Goal: Task Accomplishment & Management: Manage account settings

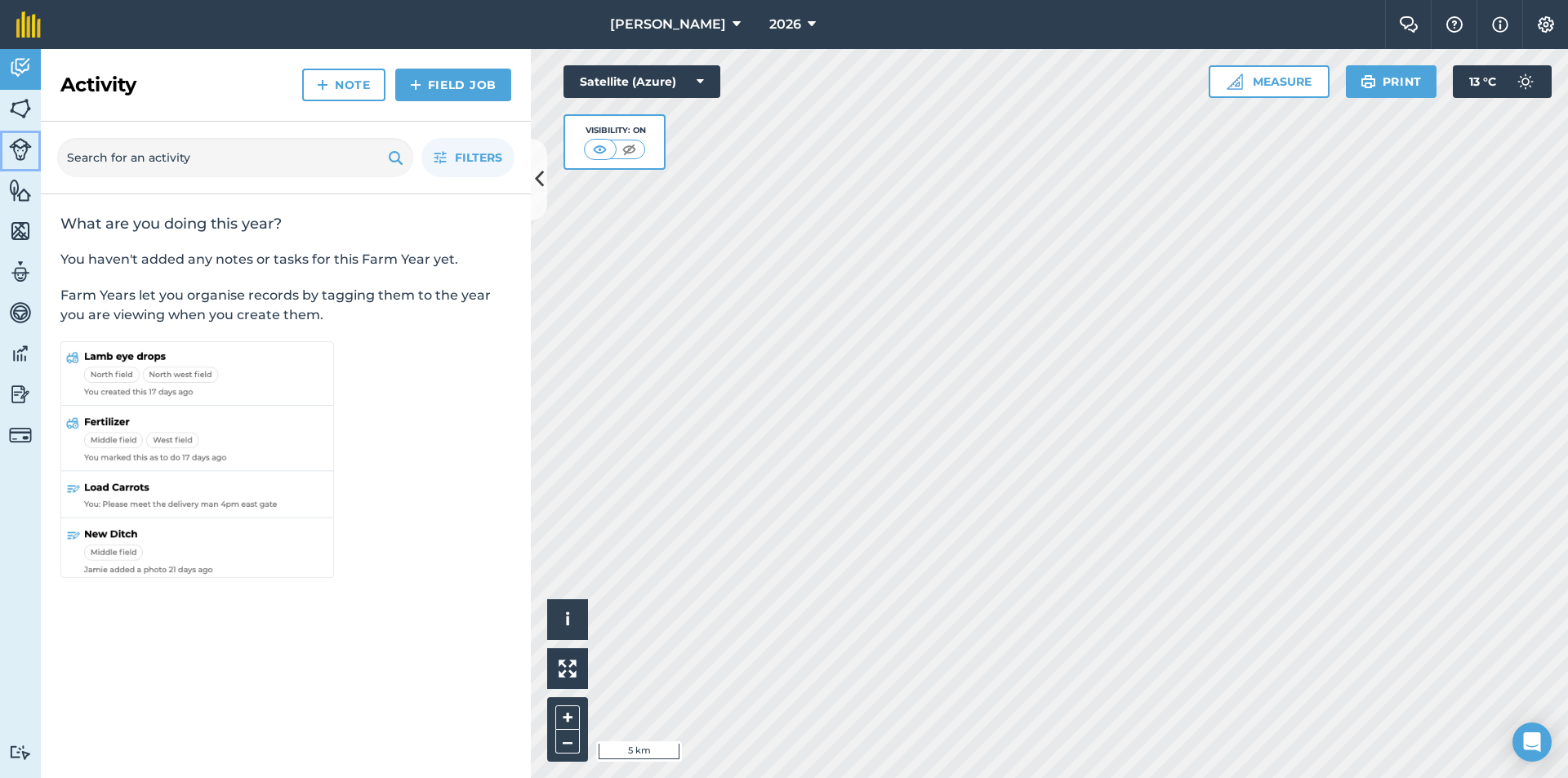
click at [24, 153] on img at bounding box center [20, 148] width 22 height 22
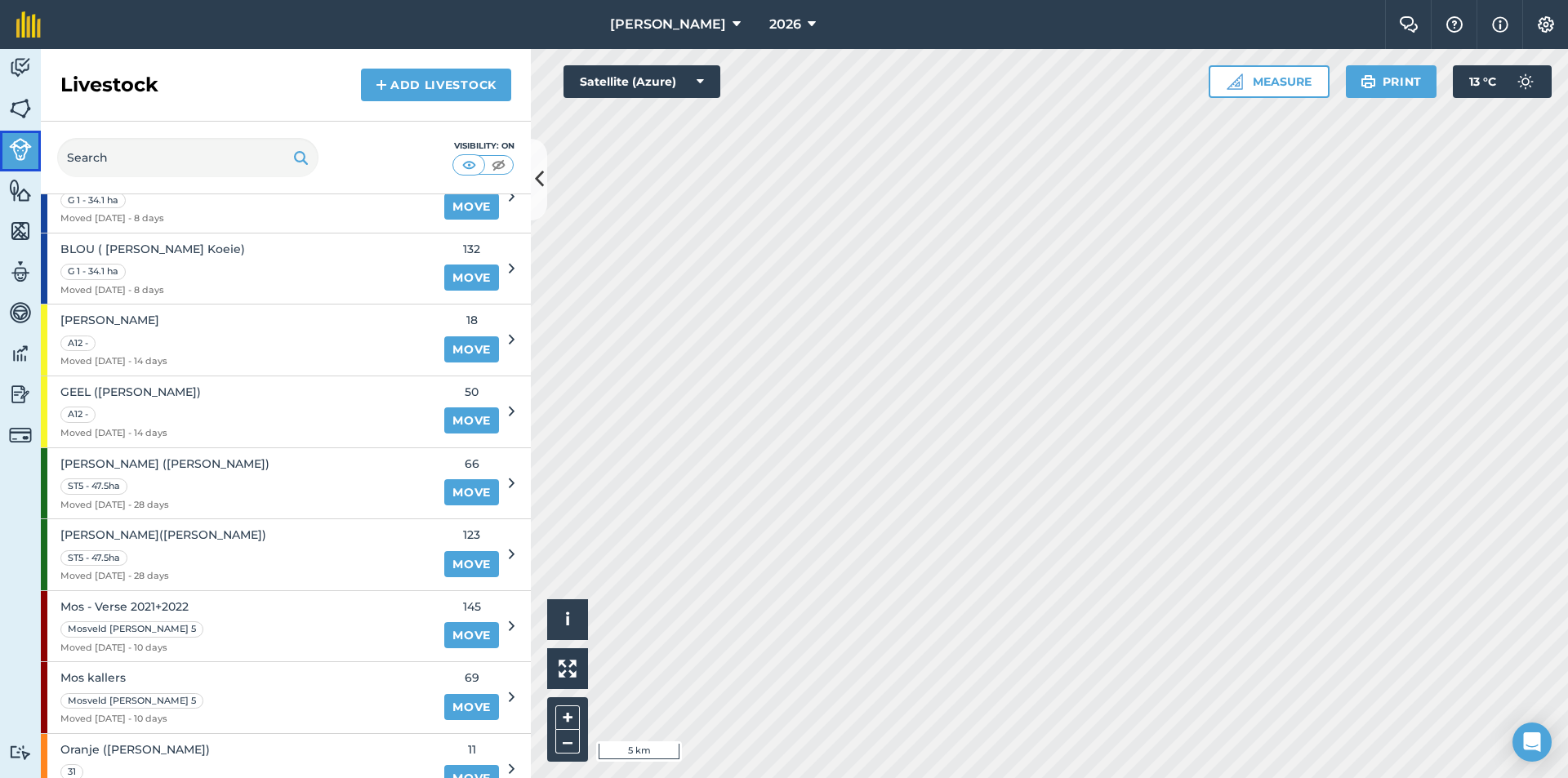
scroll to position [164, 0]
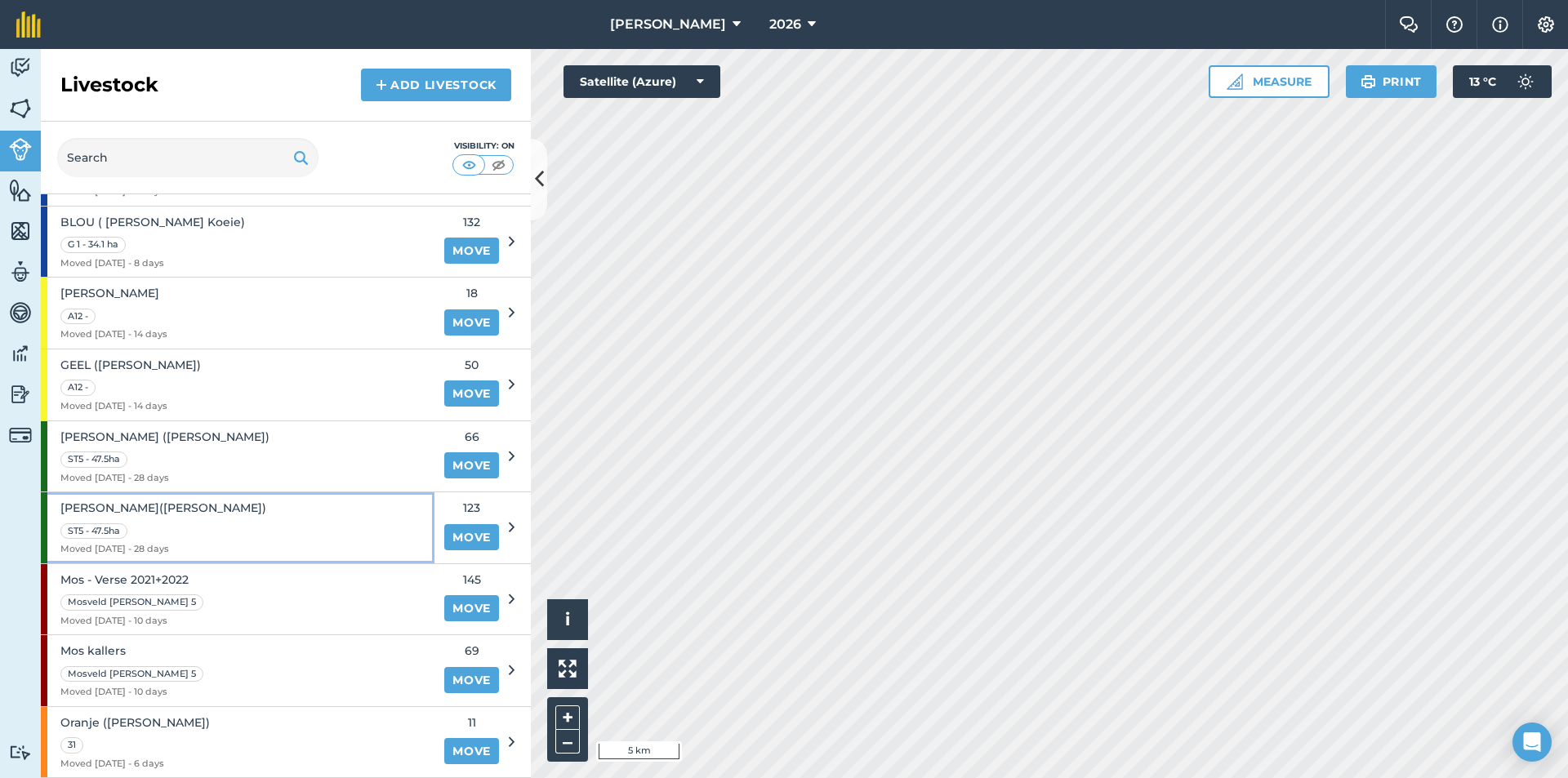
click at [277, 540] on div "[PERSON_NAME](Arizonika Koeie) ST5 - 47.5ha Moved [DATE] - 28 days" at bounding box center [237, 527] width 394 height 71
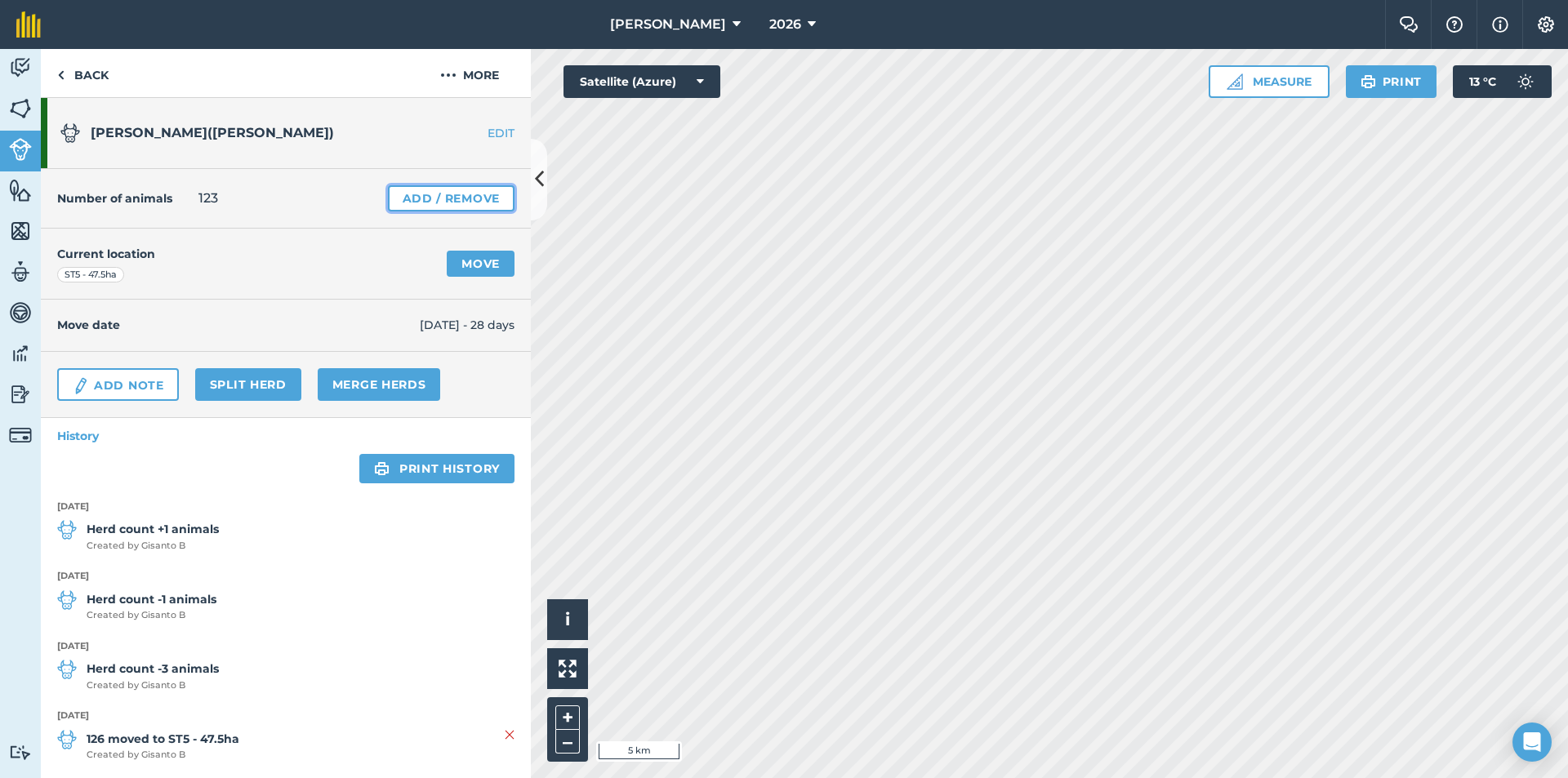
click at [429, 192] on link "Add / Remove" at bounding box center [451, 198] width 127 height 26
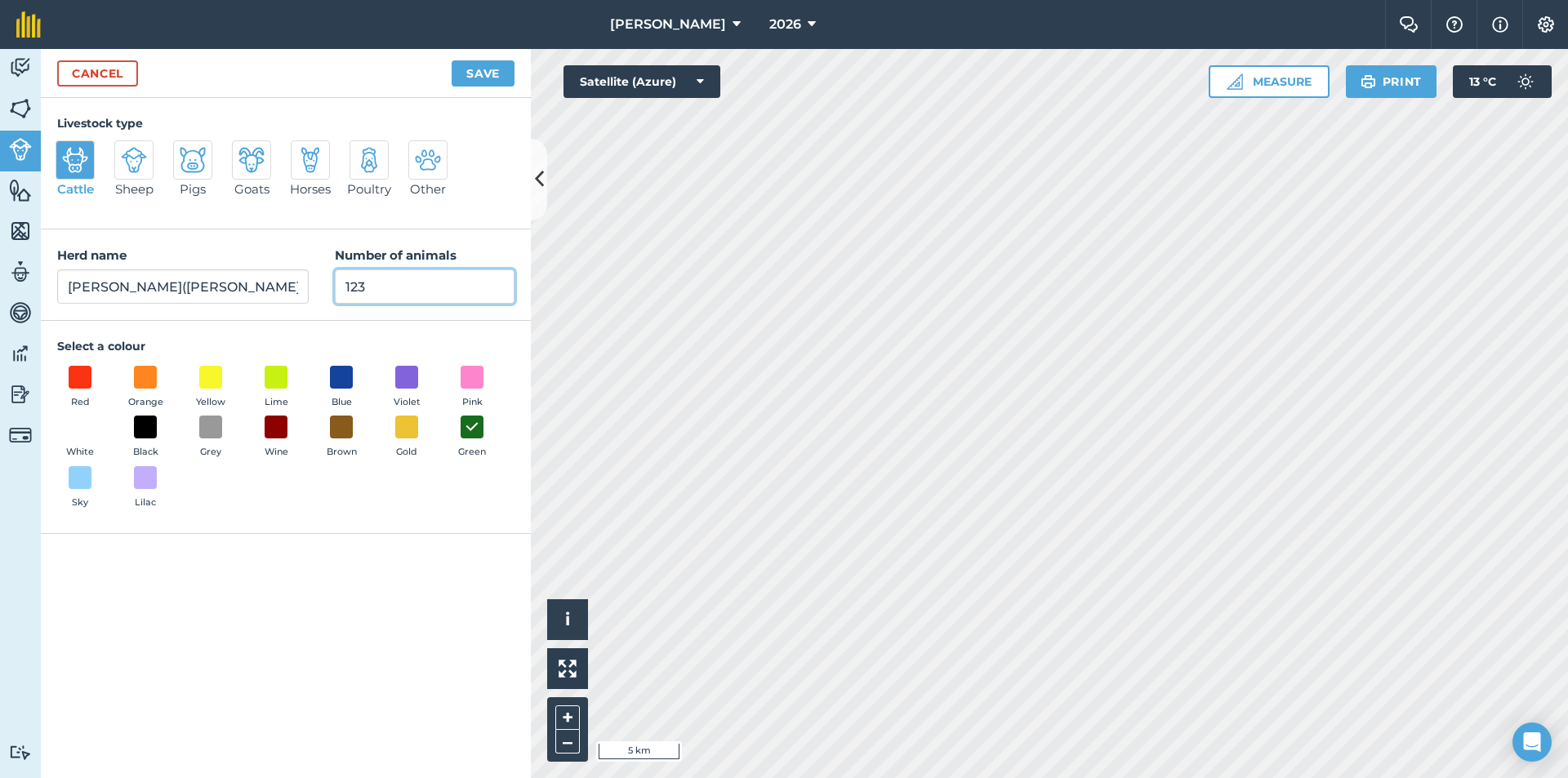
click at [371, 288] on input "123" at bounding box center [425, 287] width 180 height 34
type input "124"
click at [468, 72] on button "Save" at bounding box center [483, 73] width 63 height 26
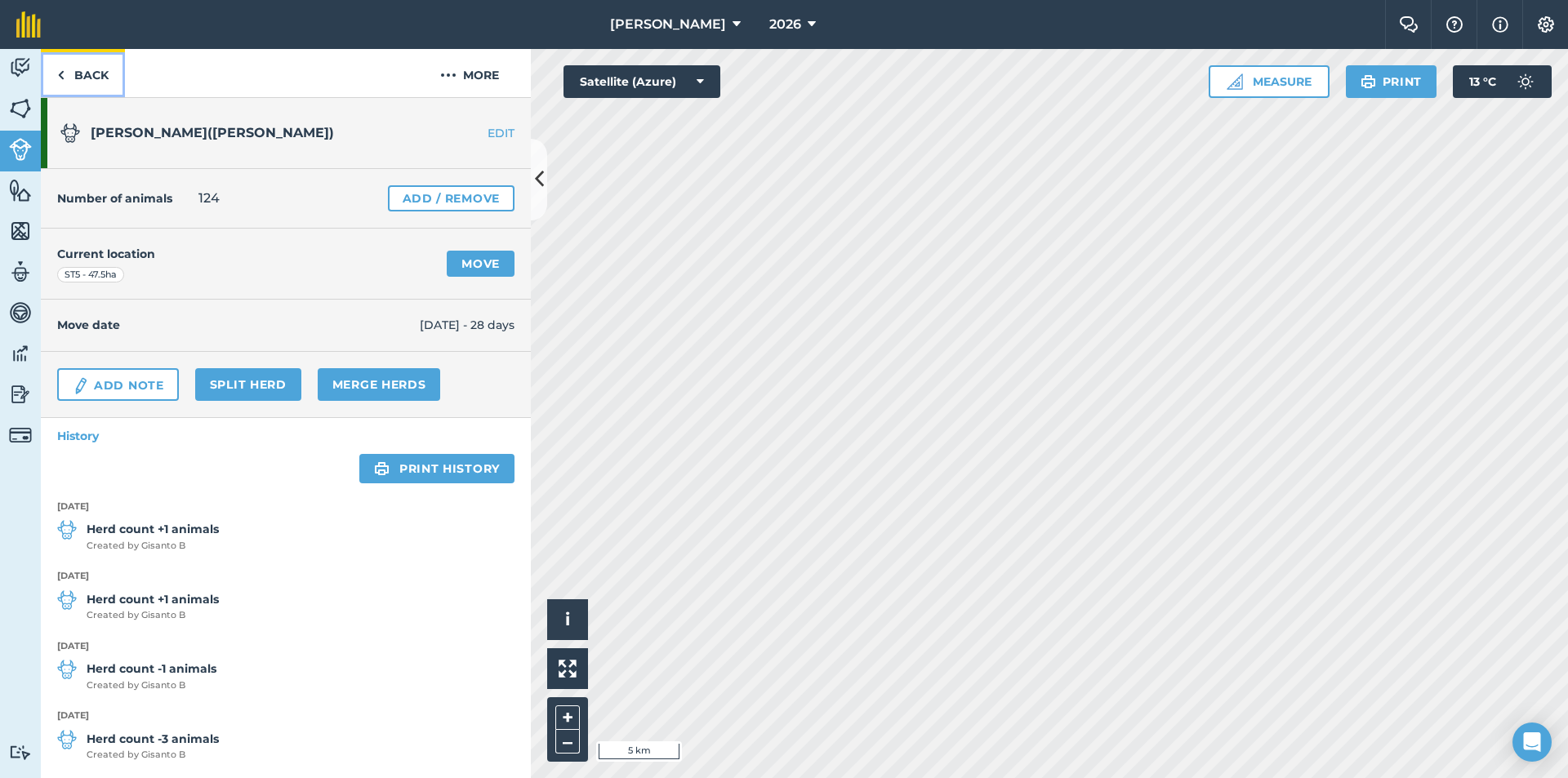
click at [69, 75] on link "Back" at bounding box center [82, 73] width 84 height 49
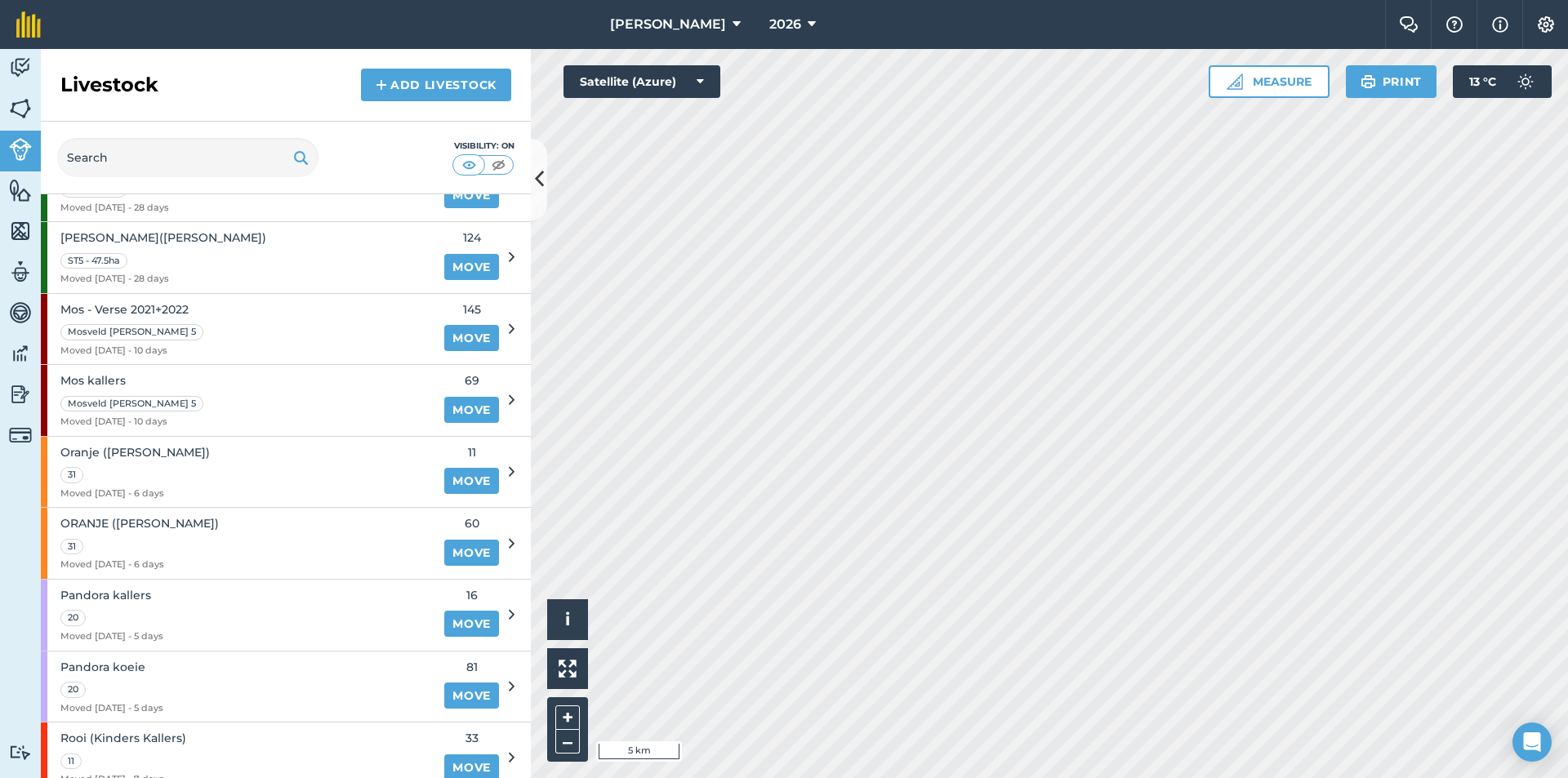
scroll to position [408, 0]
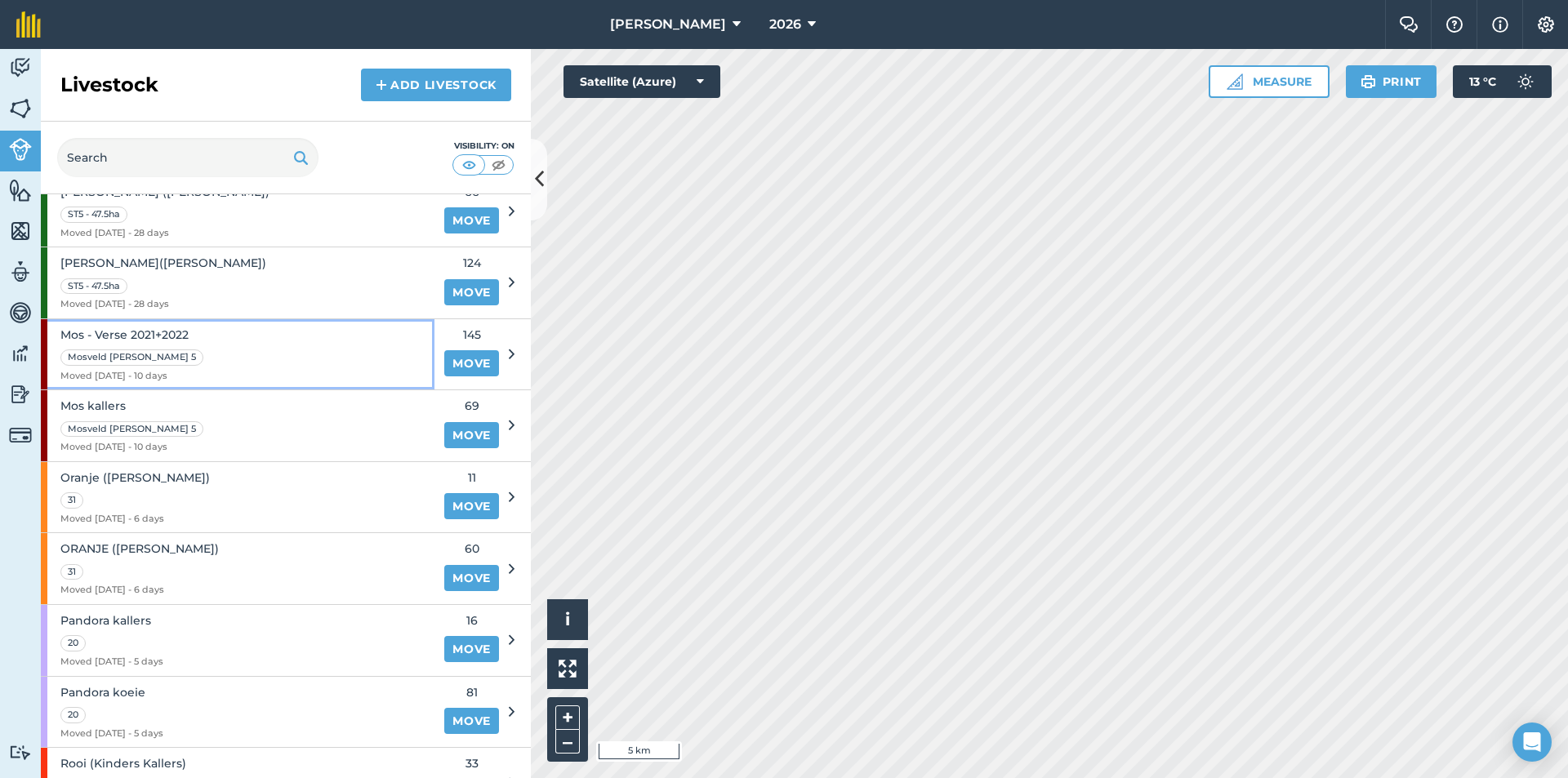
click at [382, 355] on div "Mos - Verse 2021+2022 Mosveld [PERSON_NAME] 5 Moved [DATE] - 10 days" at bounding box center [237, 354] width 394 height 71
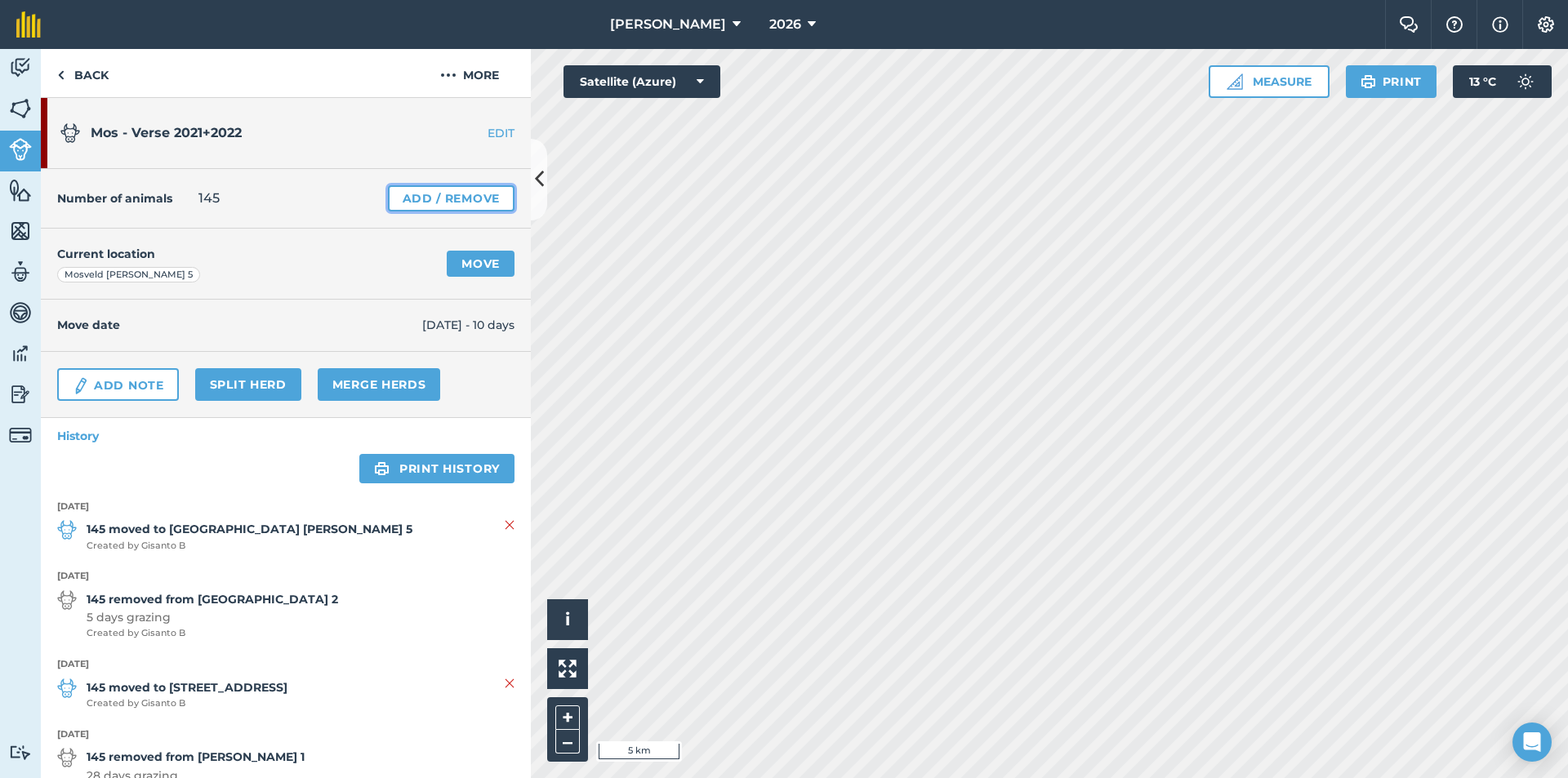
click at [454, 192] on link "Add / Remove" at bounding box center [451, 198] width 127 height 26
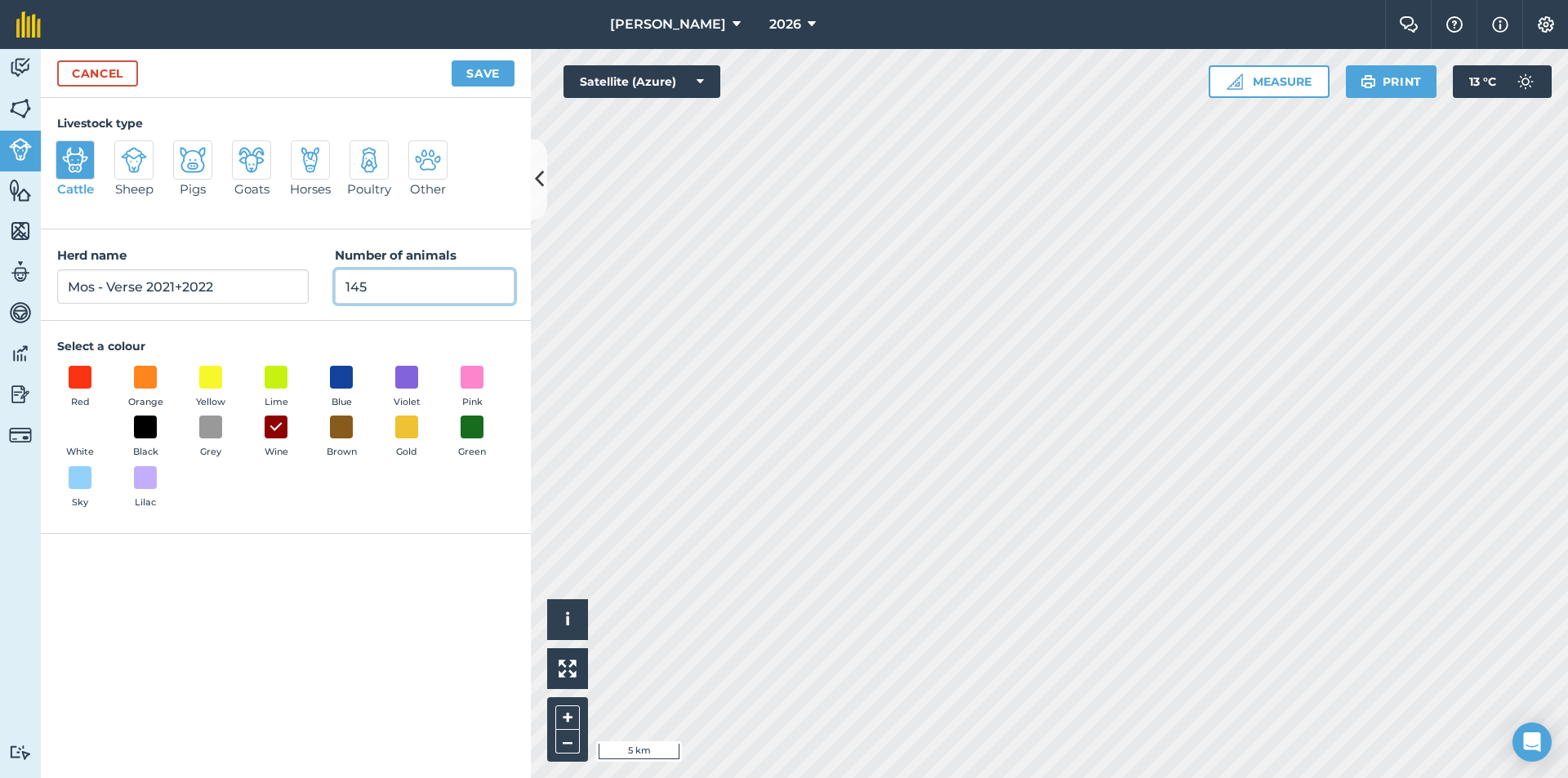
click at [371, 290] on input "145" at bounding box center [425, 287] width 180 height 34
type input "146"
click at [462, 72] on button "Save" at bounding box center [483, 73] width 63 height 26
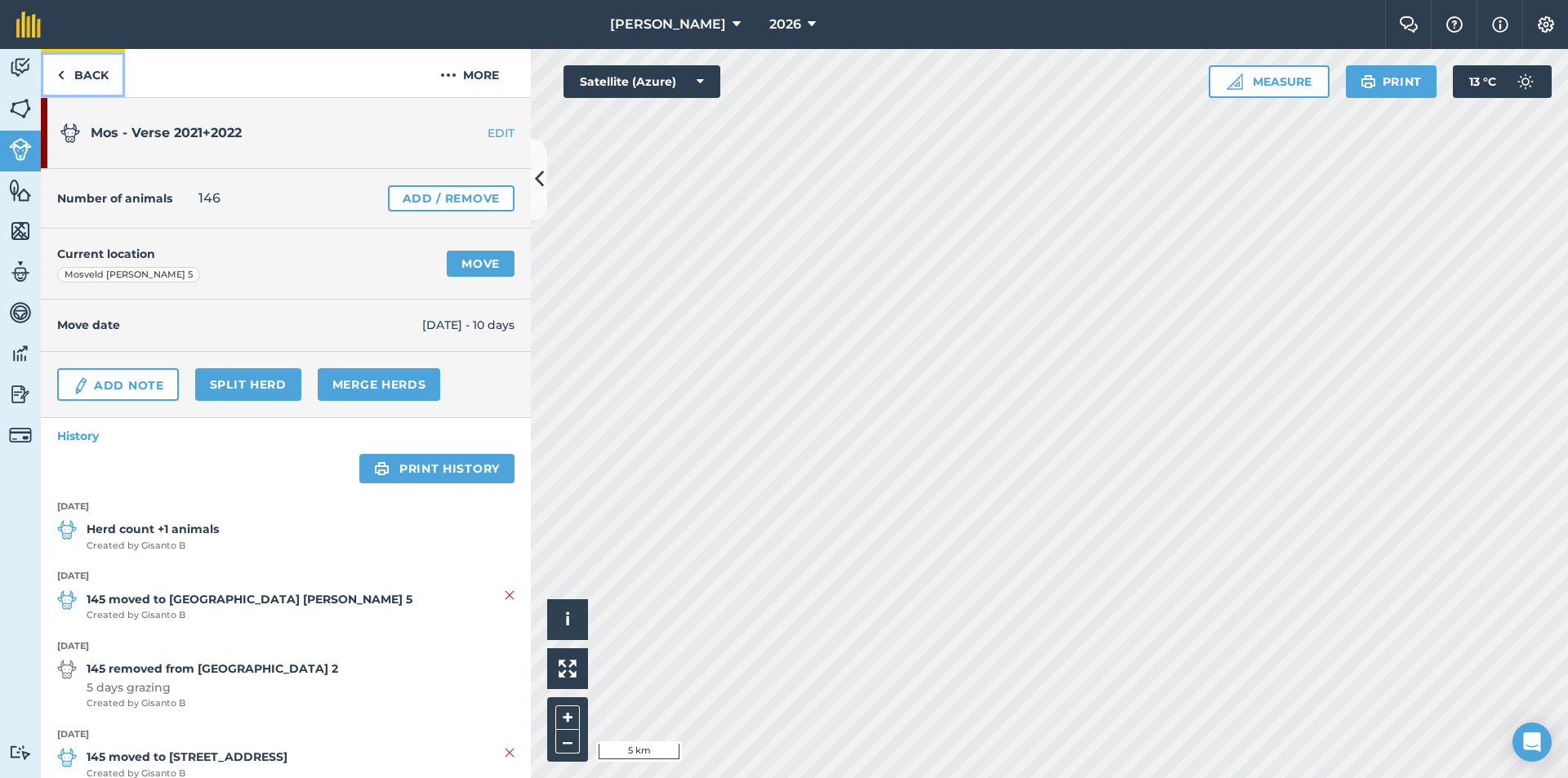
click at [57, 70] on link "Back" at bounding box center [82, 73] width 84 height 49
